Goal: Task Accomplishment & Management: Manage account settings

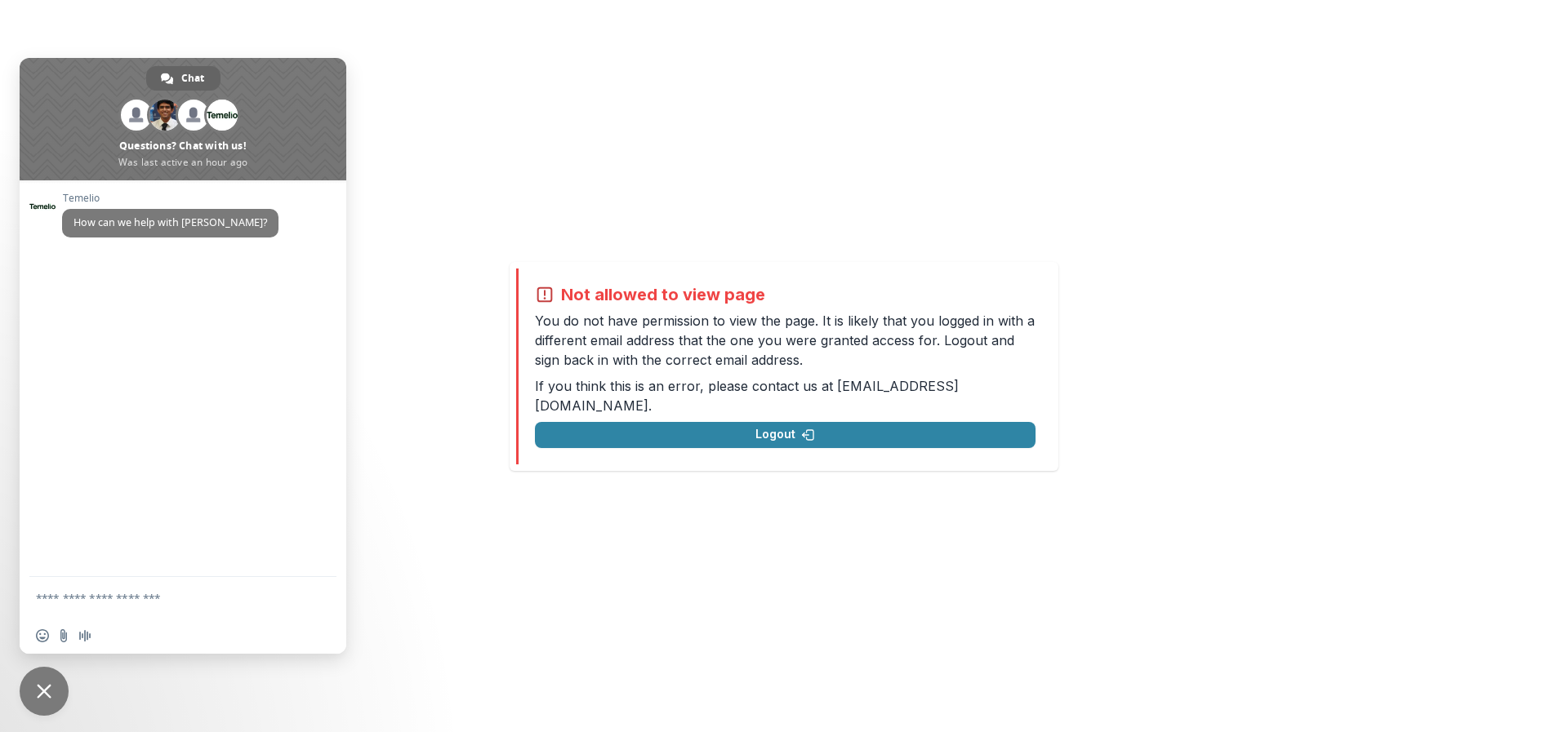
click at [37, 680] on span "Close chat" at bounding box center [44, 692] width 49 height 49
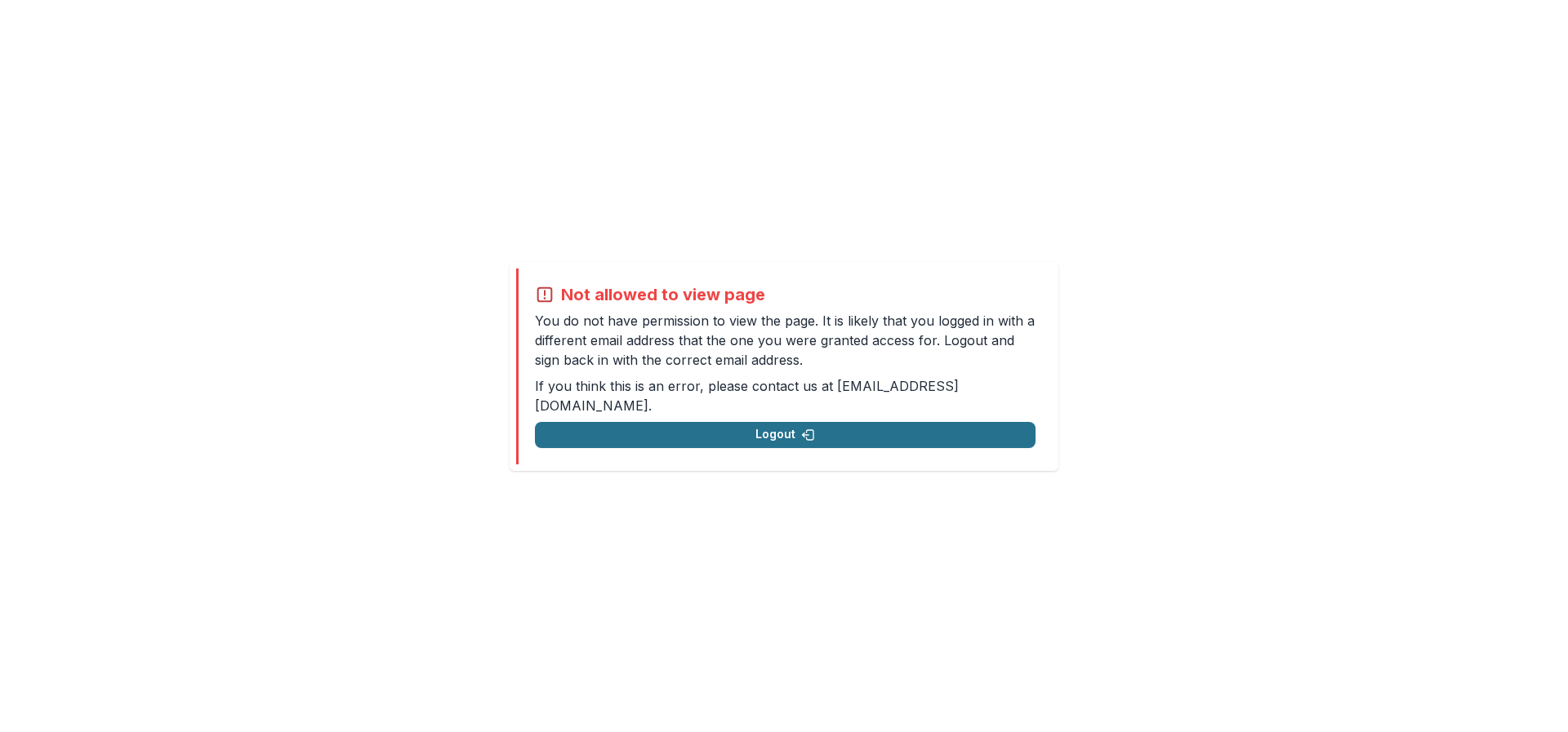
click at [655, 426] on button "Logout" at bounding box center [785, 435] width 501 height 26
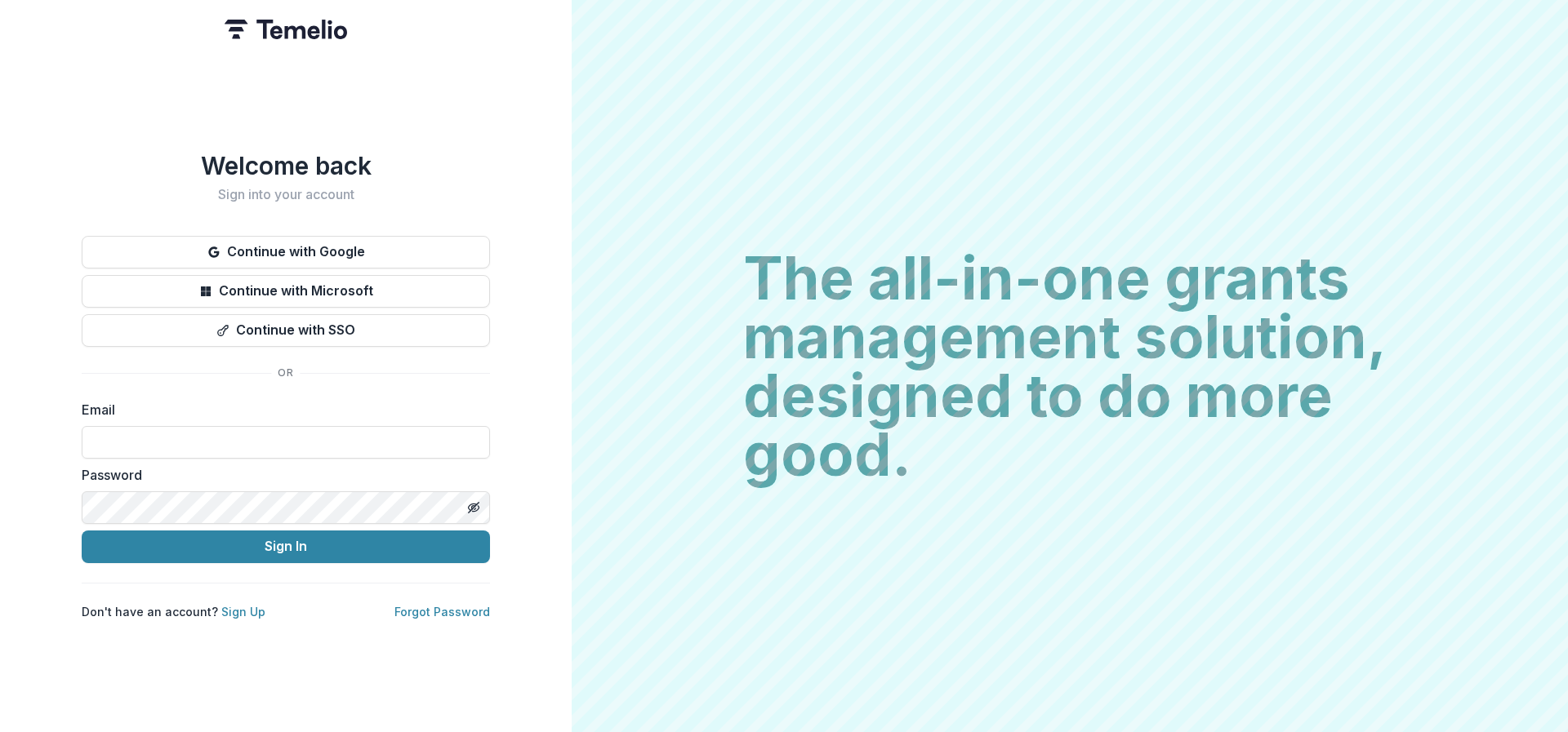
click at [243, 420] on div "Email" at bounding box center [286, 430] width 408 height 59
click at [243, 433] on input at bounding box center [286, 442] width 408 height 32
click at [243, 439] on input at bounding box center [286, 442] width 408 height 32
type input "**********"
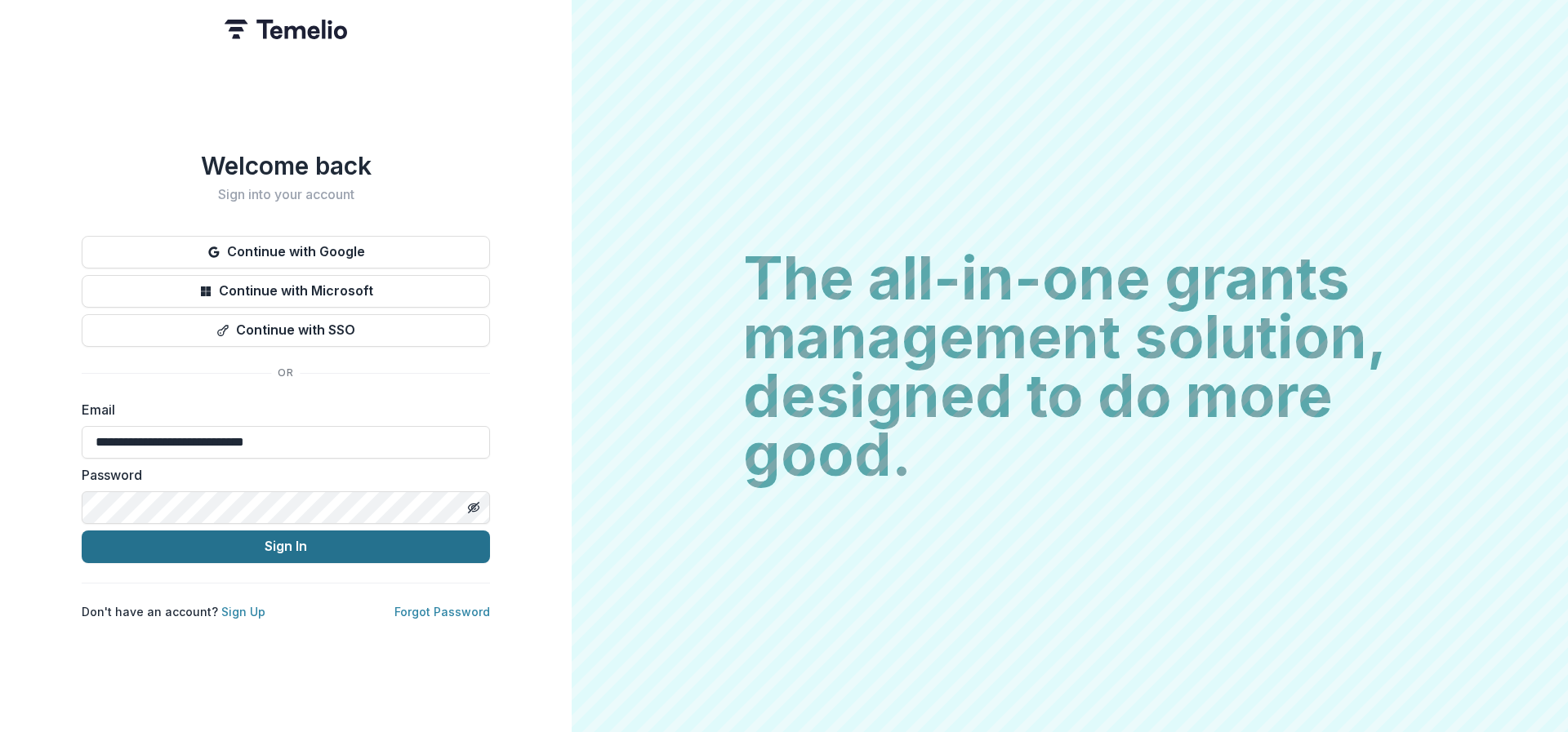
click at [278, 550] on button "Sign In" at bounding box center [286, 547] width 408 height 32
